Goal: Transaction & Acquisition: Purchase product/service

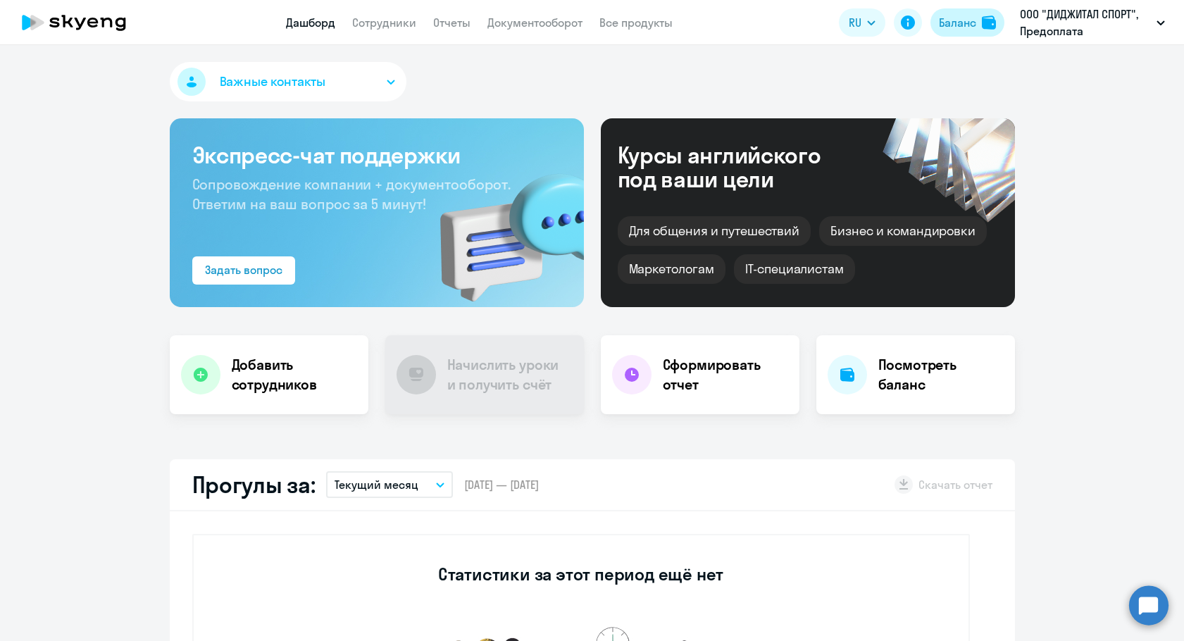
click at [967, 12] on button "Баланс" at bounding box center [968, 22] width 74 height 28
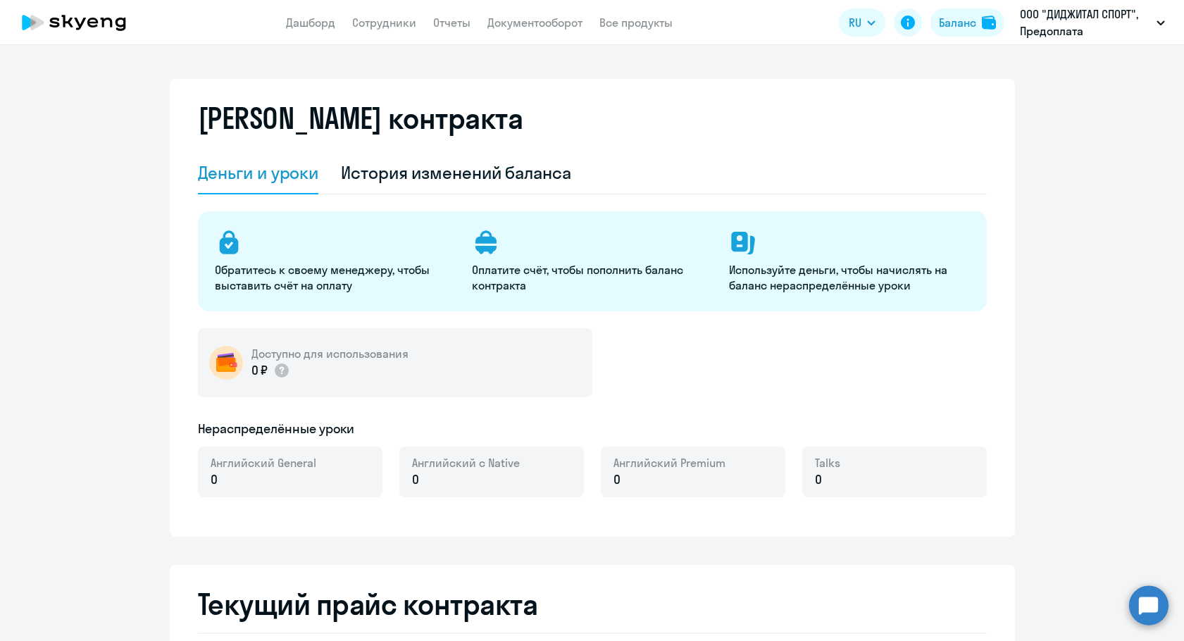
select select "english_adult_not_native_speaker"
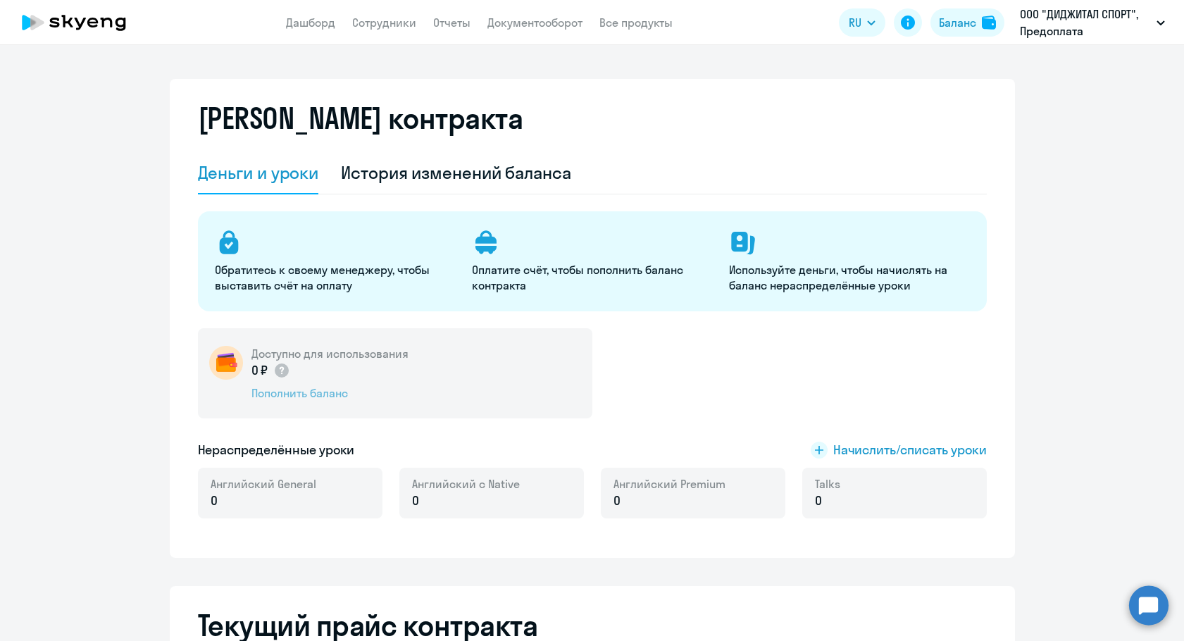
click at [267, 387] on div "Пополнить баланс" at bounding box center [330, 393] width 157 height 16
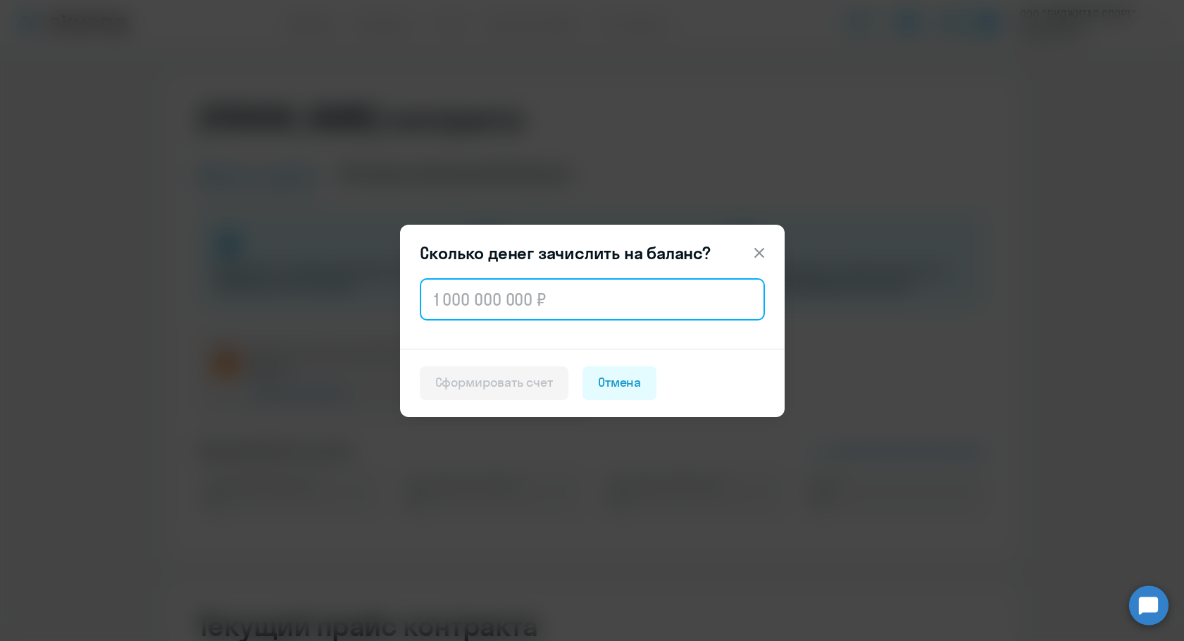
click at [484, 309] on input "text" at bounding box center [592, 299] width 345 height 42
paste input "111 744"
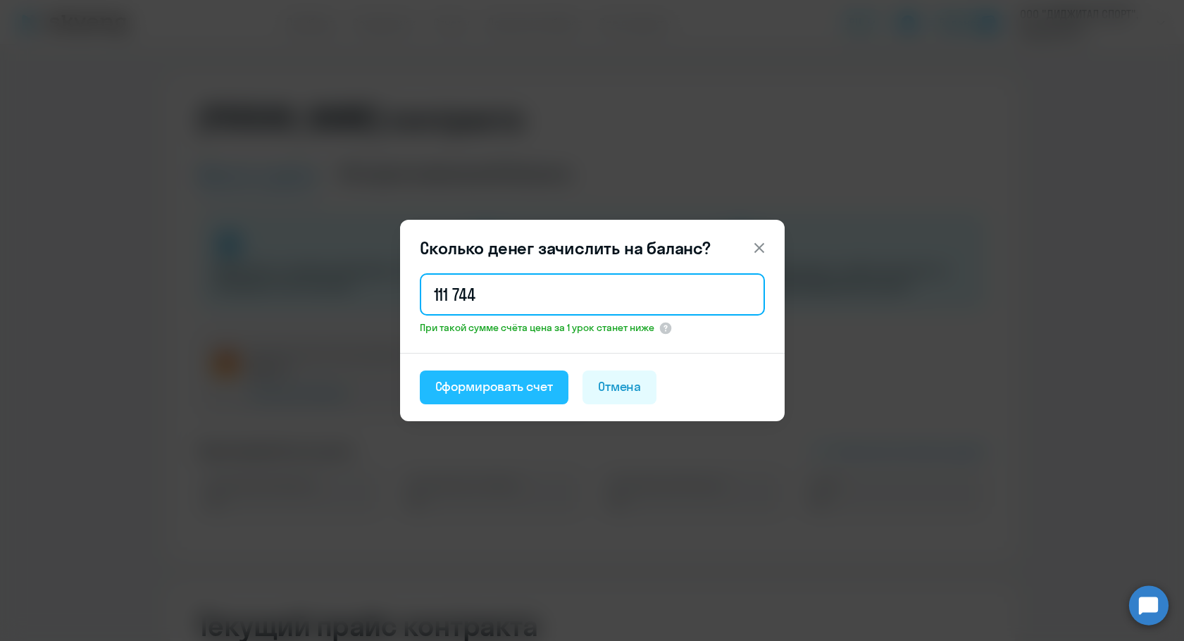
type input "111 744"
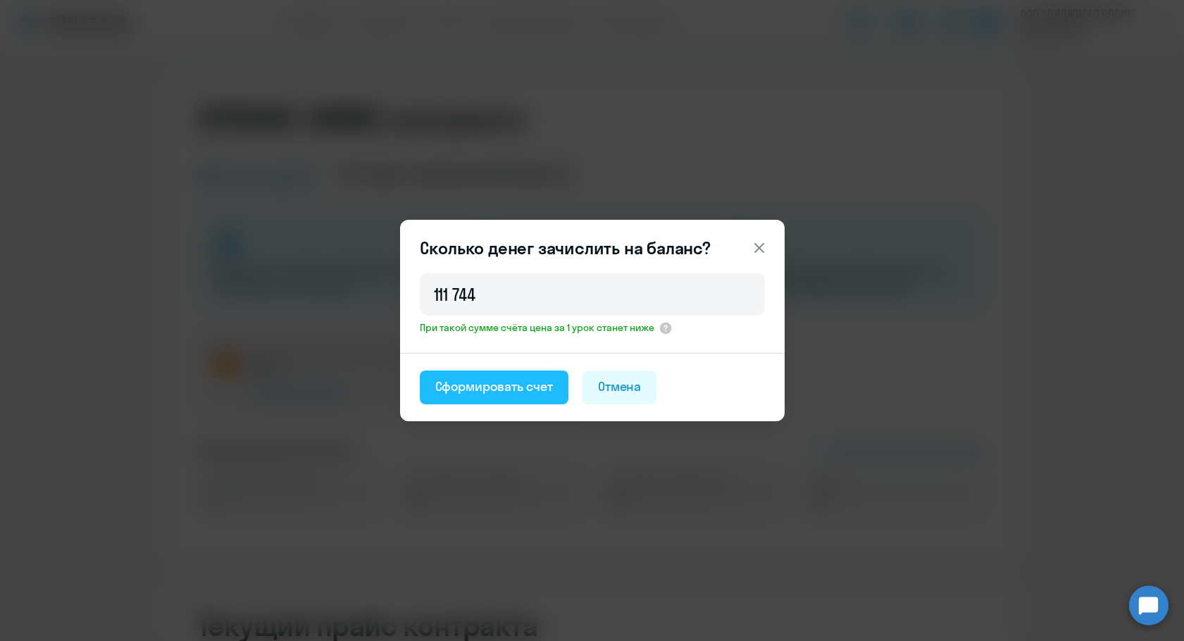
click at [471, 376] on button "Сформировать счет" at bounding box center [494, 388] width 149 height 34
